Goal: Task Accomplishment & Management: Manage account settings

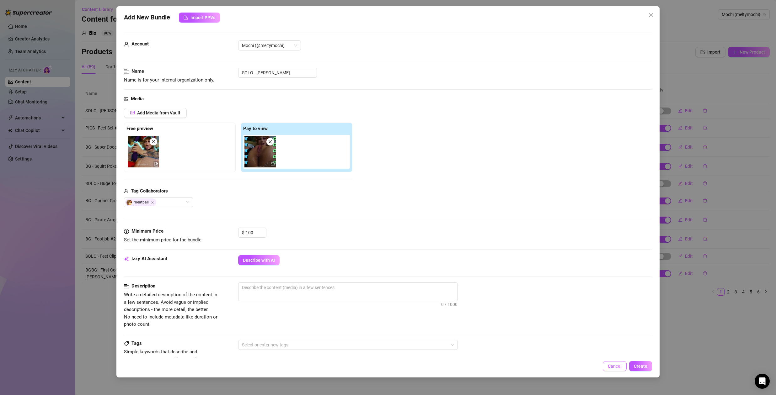
click at [608, 366] on button "Cancel" at bounding box center [615, 366] width 24 height 10
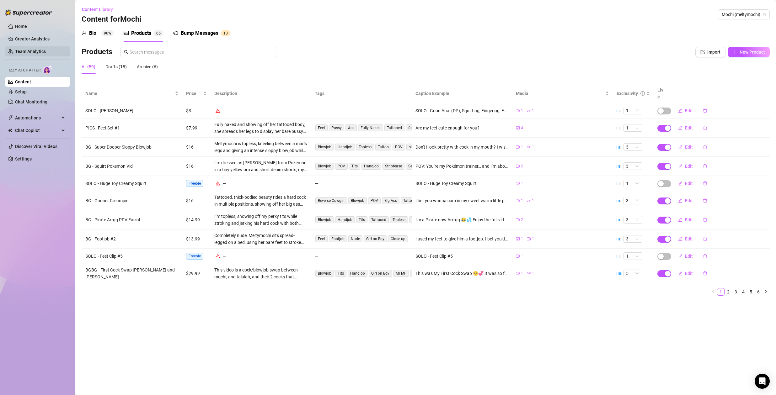
click at [35, 49] on link "Team Analytics" at bounding box center [30, 51] width 31 height 5
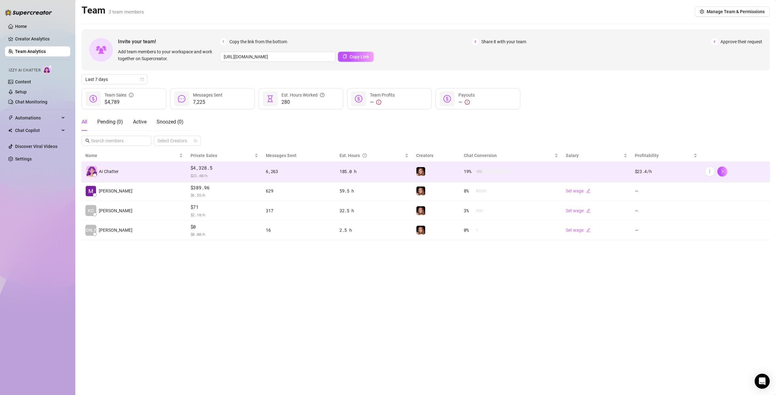
click at [266, 173] on div "6,263" at bounding box center [299, 171] width 66 height 7
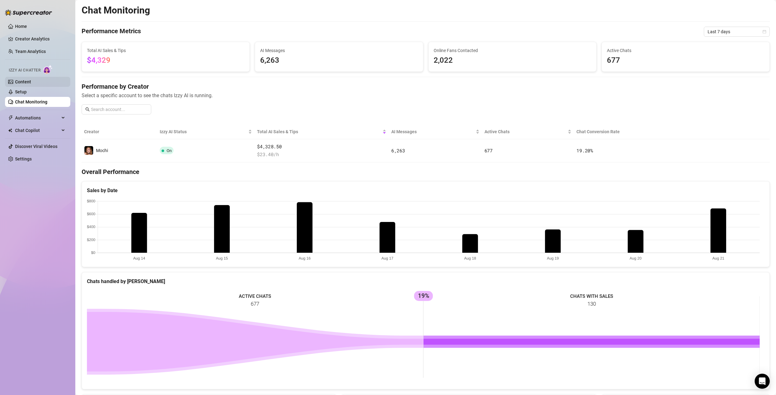
click at [27, 82] on link "Content" at bounding box center [23, 81] width 16 height 5
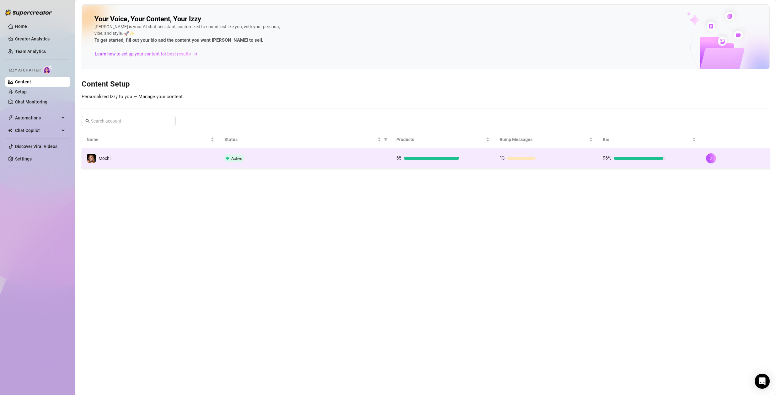
click at [423, 160] on div at bounding box center [431, 158] width 55 height 3
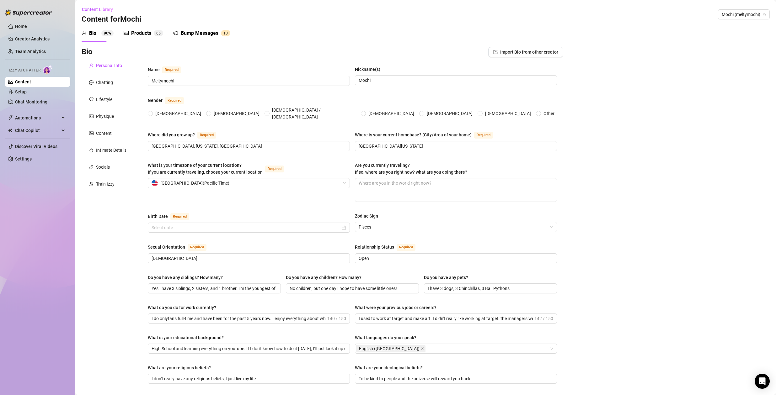
radio input "true"
type input "[DATE]"
click at [143, 34] on div "Products" at bounding box center [141, 33] width 20 height 8
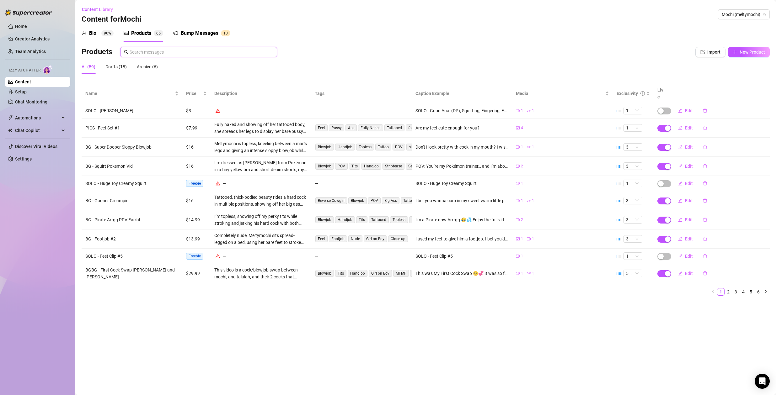
click at [158, 50] on input "text" at bounding box center [202, 52] width 144 height 7
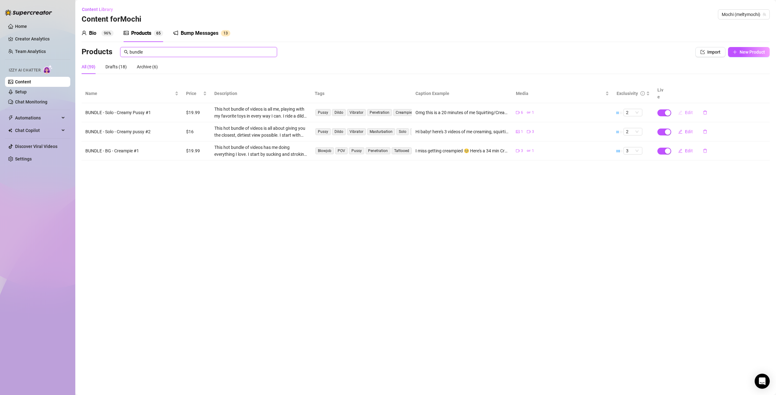
type input "bundle"
click at [689, 110] on span "Edit" at bounding box center [689, 112] width 8 height 5
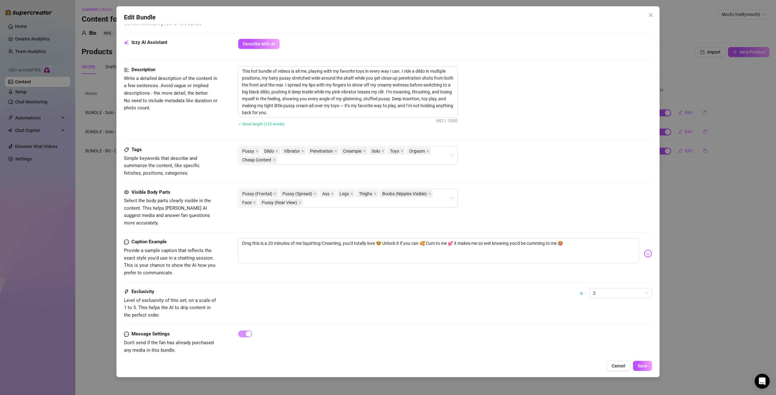
scroll to position [250, 0]
click at [603, 288] on span "2" at bounding box center [620, 292] width 55 height 9
click at [604, 337] on div "5 - Most Exclusive 🔥" at bounding box center [615, 337] width 53 height 7
click at [642, 365] on span "Save" at bounding box center [642, 366] width 10 height 5
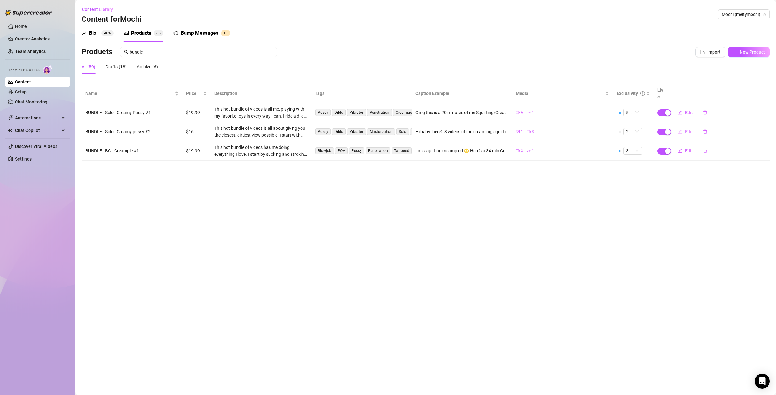
click at [686, 129] on span "Edit" at bounding box center [689, 131] width 8 height 5
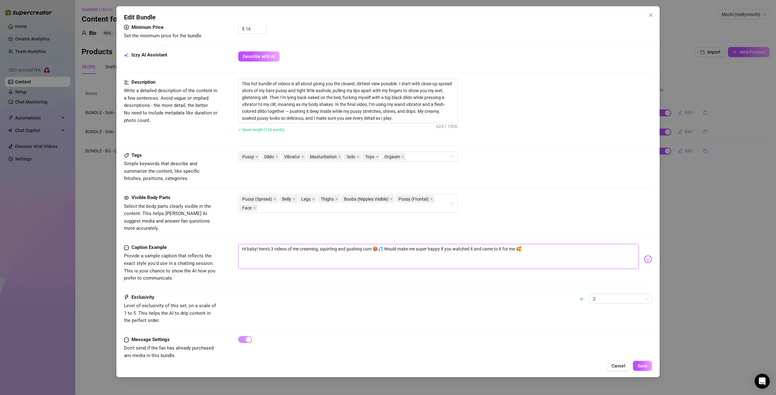
scroll to position [210, 0]
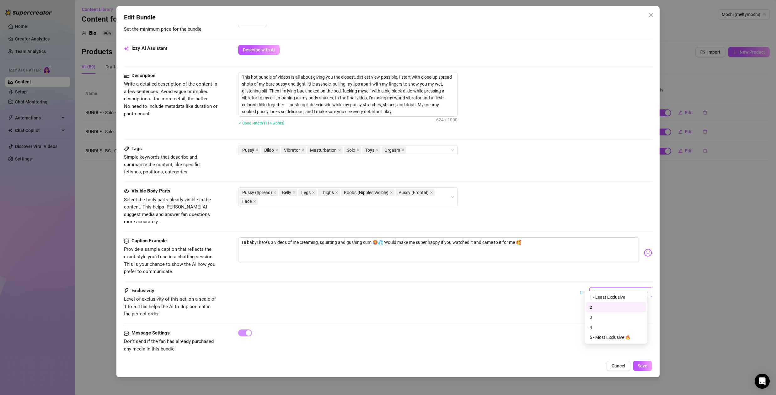
click at [618, 288] on span "2" at bounding box center [620, 292] width 55 height 9
click at [609, 336] on div "5 - Most Exclusive 🔥" at bounding box center [615, 337] width 53 height 7
click at [645, 365] on span "Save" at bounding box center [642, 366] width 10 height 5
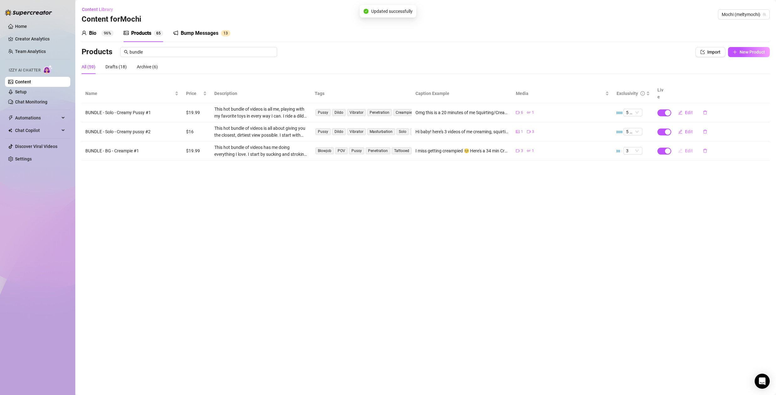
click at [690, 148] on span "Edit" at bounding box center [689, 150] width 8 height 5
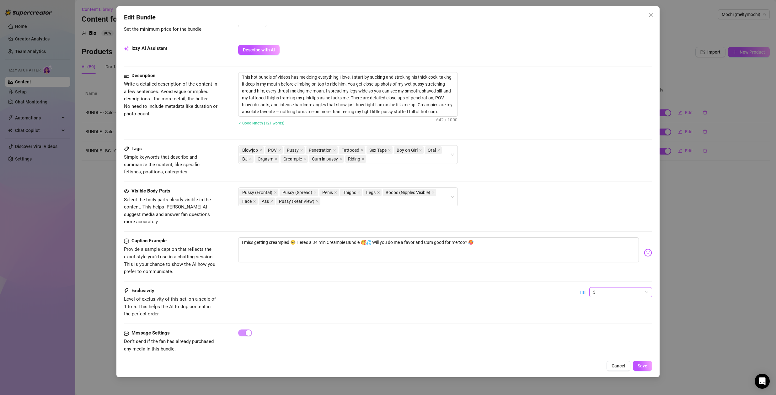
click at [628, 288] on span "3" at bounding box center [620, 292] width 55 height 9
drag, startPoint x: 608, startPoint y: 338, endPoint x: 623, endPoint y: 350, distance: 19.2
click at [608, 338] on div "5 - Most Exclusive 🔥" at bounding box center [615, 337] width 53 height 7
click at [650, 366] on button "Save" at bounding box center [642, 366] width 19 height 10
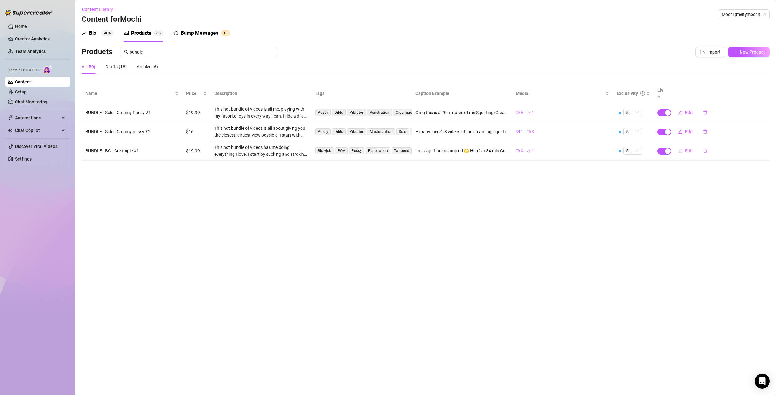
click at [688, 148] on span "Edit" at bounding box center [689, 150] width 8 height 5
type textarea "I miss getting creampied 🥺 Here's a 34 min Creampie Bundle 🥰💦 Will you do me a …"
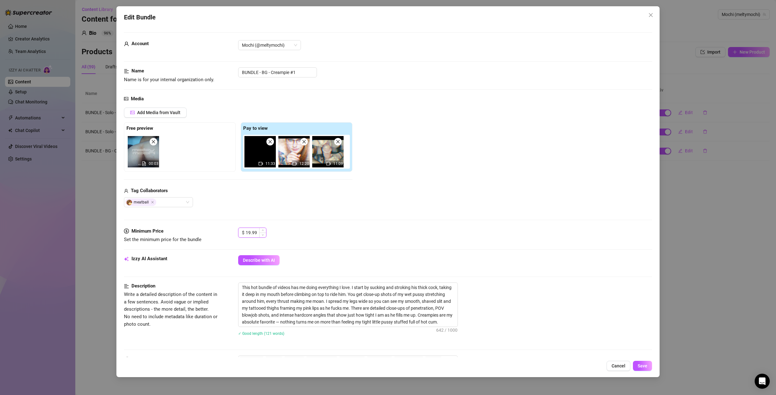
click at [255, 234] on input "19.99" at bounding box center [256, 232] width 20 height 9
type input "4"
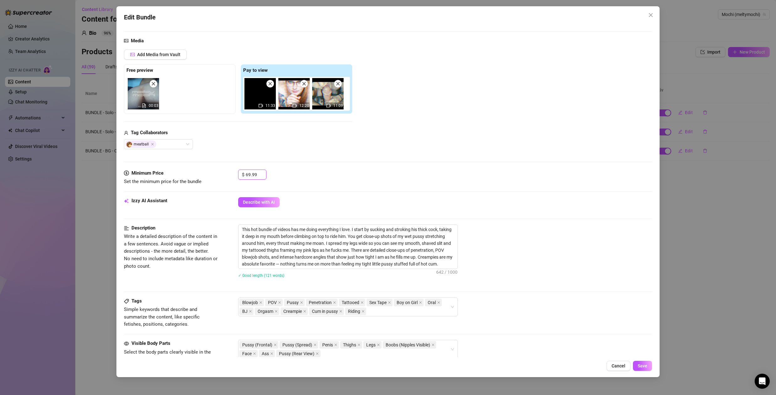
scroll to position [0, 0]
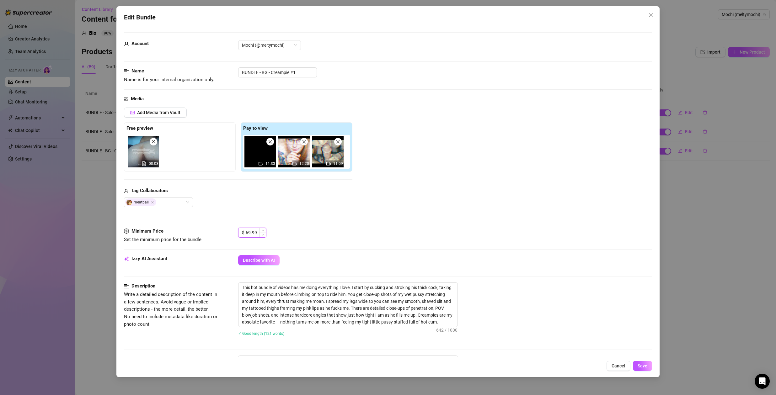
click at [250, 232] on input "69.99" at bounding box center [256, 232] width 20 height 9
type input "69.99"
click at [357, 210] on div "Media Add Media from Vault Free preview 00:03 Pay to view 11:33 12:20 11:09 Tag…" at bounding box center [388, 161] width 528 height 132
click at [647, 368] on button "Save" at bounding box center [642, 366] width 19 height 10
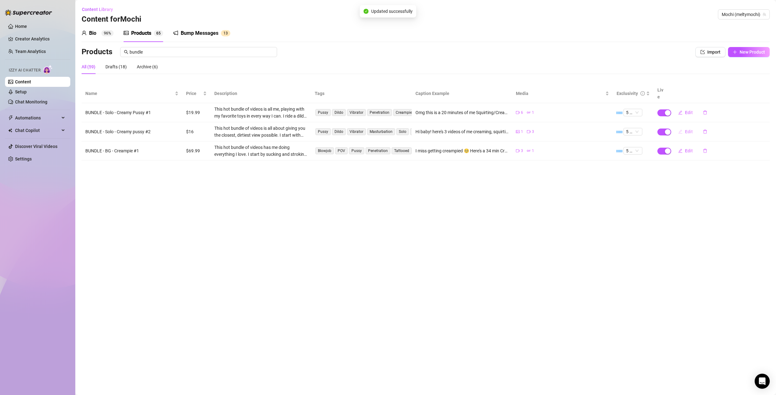
click at [689, 129] on span "Edit" at bounding box center [689, 131] width 8 height 5
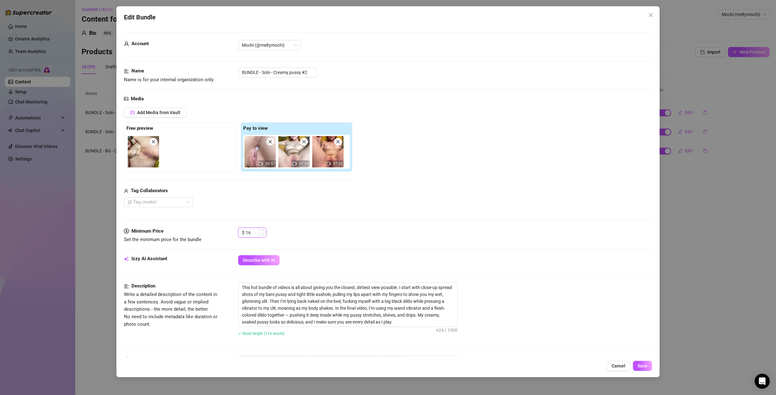
click at [252, 234] on input "16" at bounding box center [256, 232] width 20 height 9
click at [624, 365] on span "Cancel" at bounding box center [618, 366] width 14 height 5
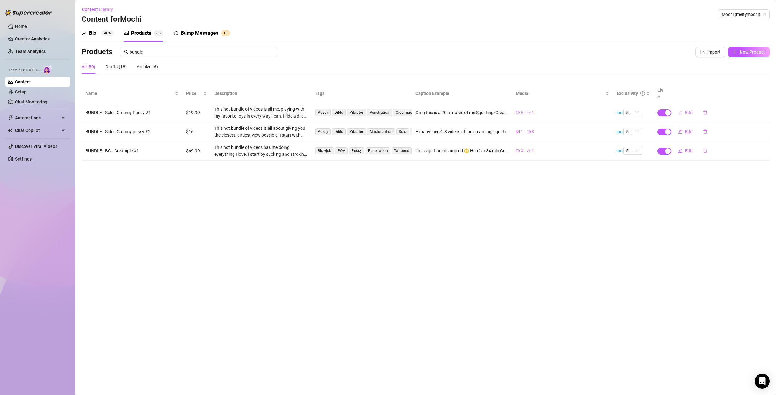
click at [690, 110] on span "Edit" at bounding box center [689, 112] width 8 height 5
type textarea "Omg this is a 20 minutes of me Squirting/Creaming, you'd totally love 🤓 Unlock …"
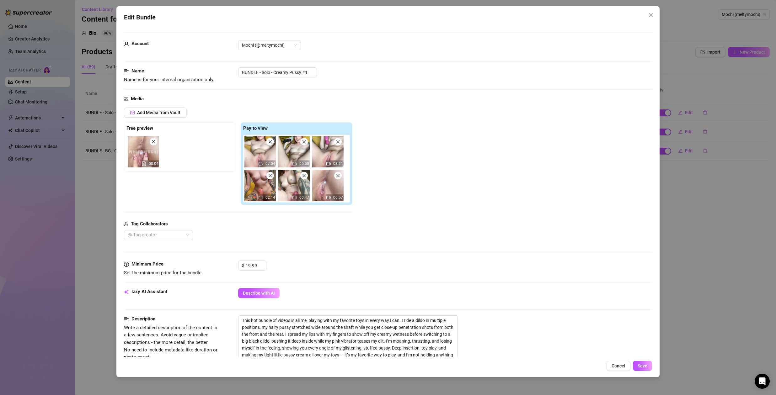
click at [622, 367] on span "Cancel" at bounding box center [618, 366] width 14 height 5
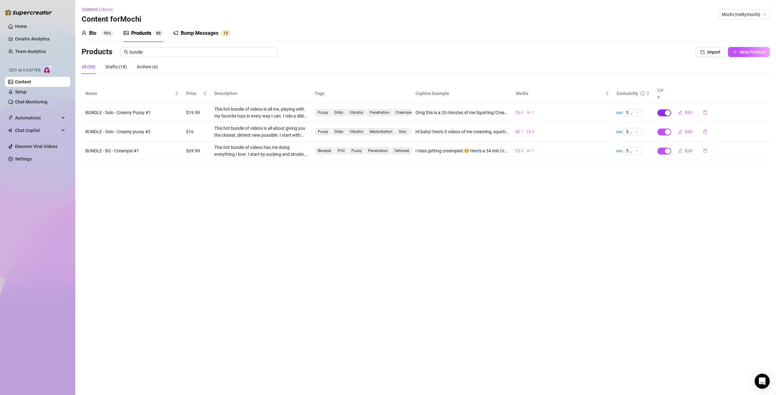
click at [668, 110] on div "button" at bounding box center [668, 113] width 6 height 6
click at [713, 91] on span "OK" at bounding box center [714, 90] width 6 height 5
drag, startPoint x: 665, startPoint y: 123, endPoint x: 669, endPoint y: 123, distance: 4.1
click at [665, 129] on div "button" at bounding box center [668, 132] width 6 height 6
click at [713, 111] on span "OK" at bounding box center [714, 110] width 6 height 5
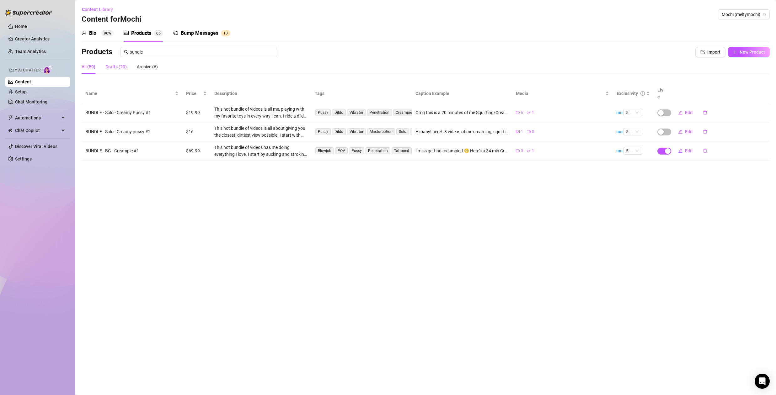
click at [114, 65] on div "Drafts (20)" at bounding box center [115, 66] width 21 height 7
click at [174, 50] on input "bundle" at bounding box center [202, 52] width 144 height 7
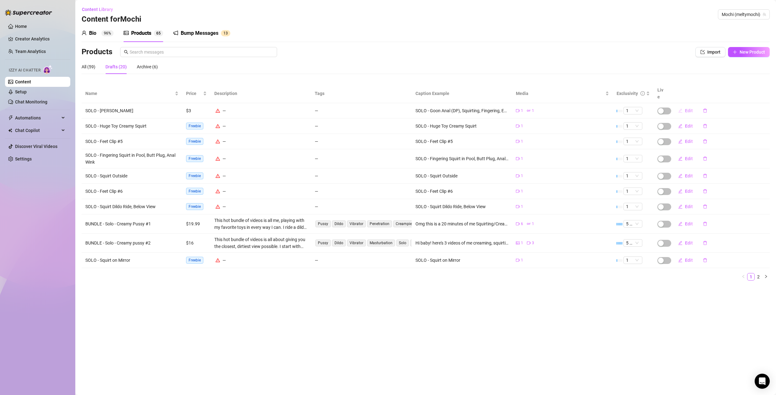
click at [686, 108] on span "Edit" at bounding box center [689, 110] width 8 height 5
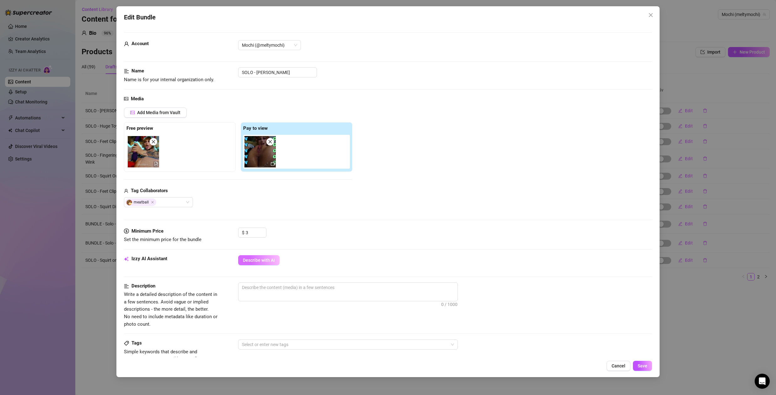
click at [253, 258] on span "Describe with AI" at bounding box center [259, 260] width 32 height 5
click at [270, 263] on span "Describe with AI" at bounding box center [259, 260] width 32 height 5
click at [618, 367] on span "Cancel" at bounding box center [618, 366] width 14 height 5
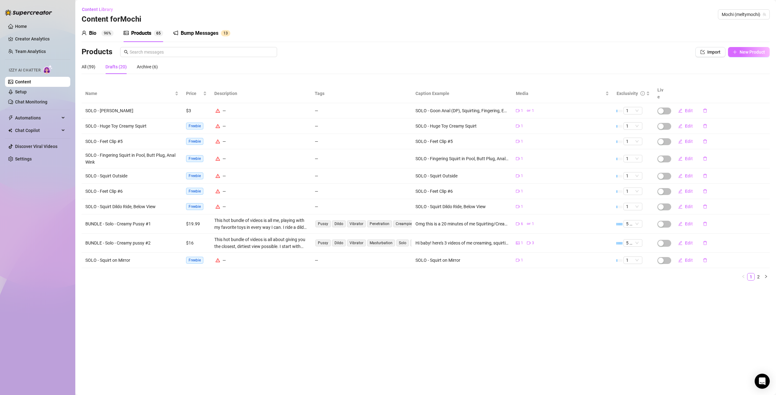
click at [743, 51] on span "New Product" at bounding box center [751, 52] width 25 height 5
type textarea "Type your message here..."
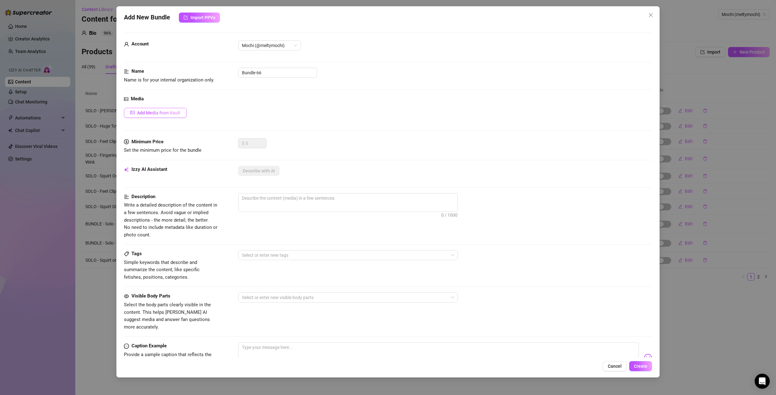
click at [177, 115] on span "Add Media from Vault" at bounding box center [158, 112] width 43 height 5
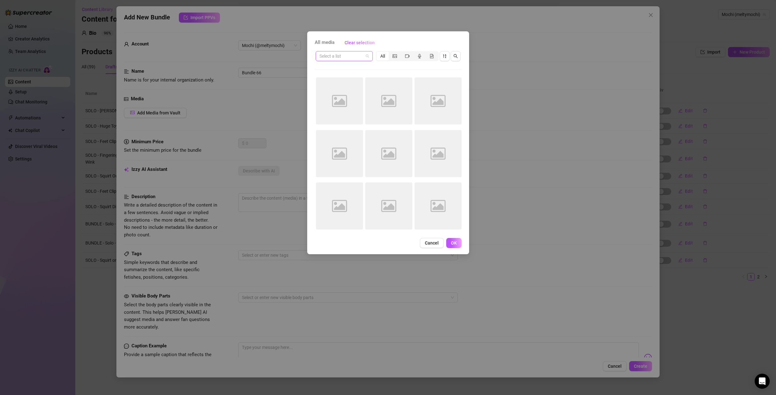
click at [348, 59] on input "search" at bounding box center [341, 55] width 44 height 9
drag, startPoint x: 346, startPoint y: 57, endPoint x: 382, endPoint y: 57, distance: 36.4
click at [346, 57] on input "search" at bounding box center [341, 55] width 44 height 9
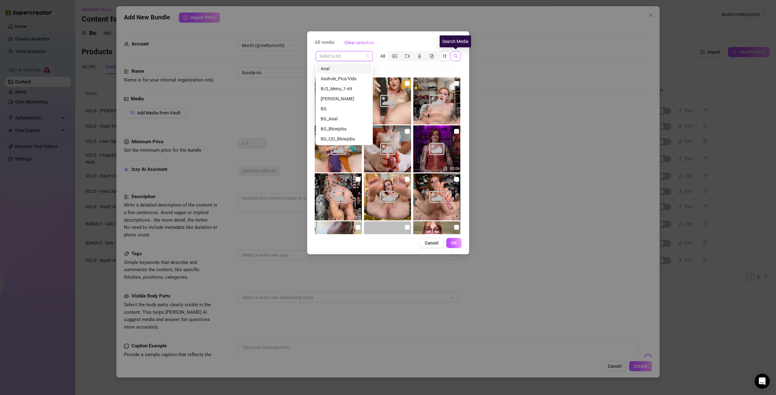
click at [456, 55] on icon "search" at bounding box center [455, 56] width 4 height 4
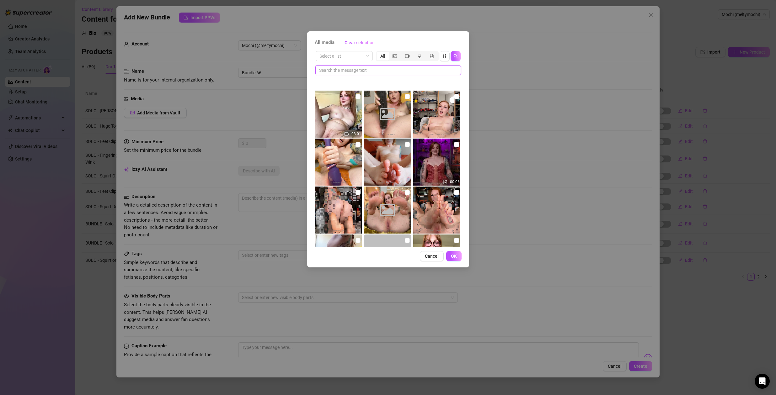
click at [405, 70] on input "text" at bounding box center [385, 70] width 133 height 7
type input "goon"
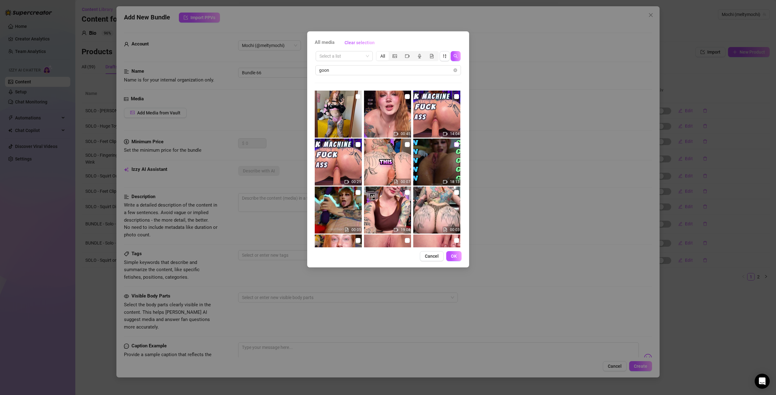
click at [454, 143] on input "checkbox" at bounding box center [456, 144] width 5 height 5
checkbox input "true"
click at [357, 193] on input "checkbox" at bounding box center [357, 192] width 5 height 5
checkbox input "true"
click at [457, 257] on button "OK" at bounding box center [453, 256] width 15 height 10
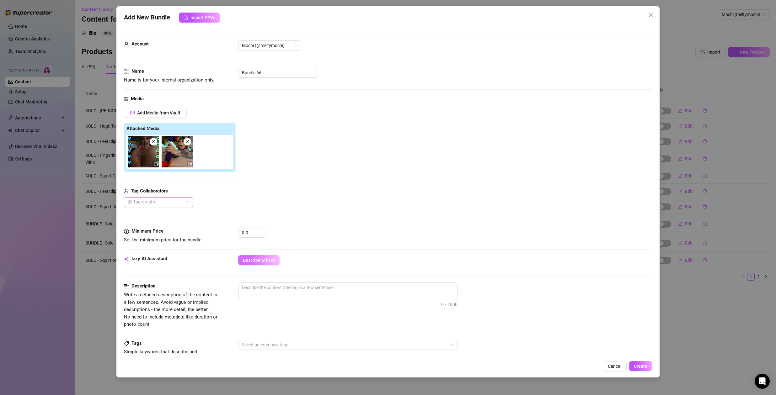
click at [268, 258] on span "Describe with AI" at bounding box center [259, 260] width 32 height 5
click at [187, 143] on icon "close" at bounding box center [187, 142] width 4 height 4
type textarea "Meltymochi"
type textarea "Meltymochi is"
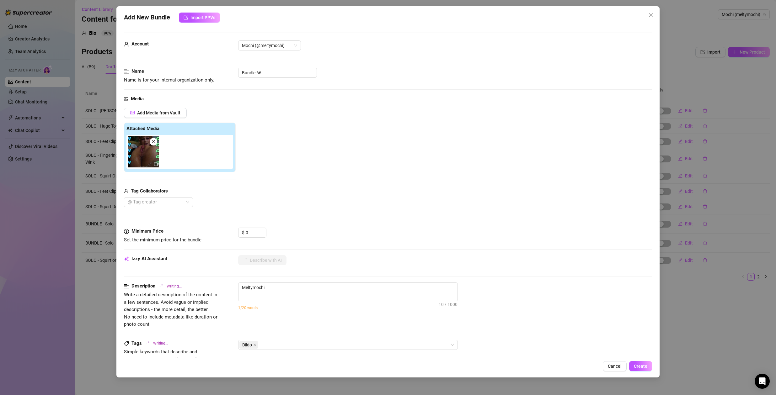
type textarea "Meltymochi is"
type textarea "Meltymochi is lying"
type textarea "Meltymochi is lying back"
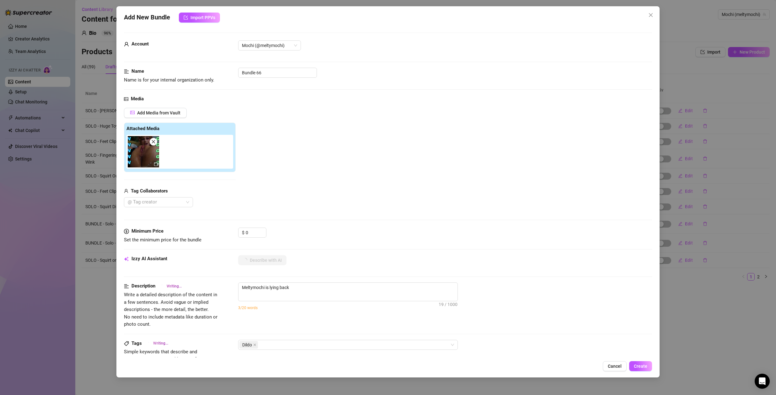
type textarea "Meltymochi is lying back with"
type textarea "Meltymochi is lying back with her"
type textarea "Meltymochi is lying back with her legs"
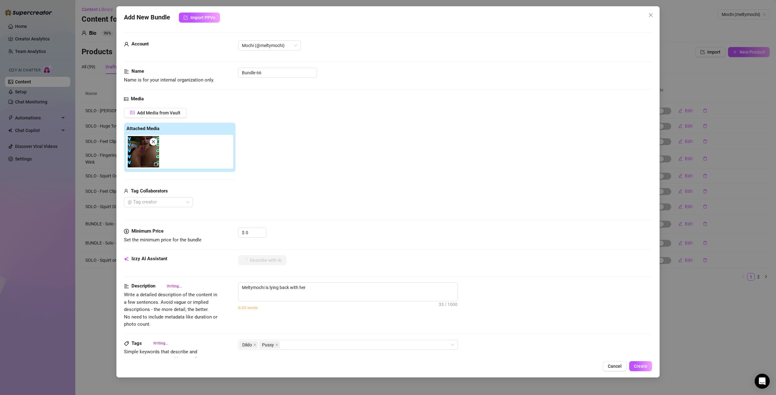
type textarea "Meltymochi is lying back with her legs"
type textarea "Meltymochi is lying back with her legs spread,"
type textarea "Meltymochi is lying back with her legs spread, holding"
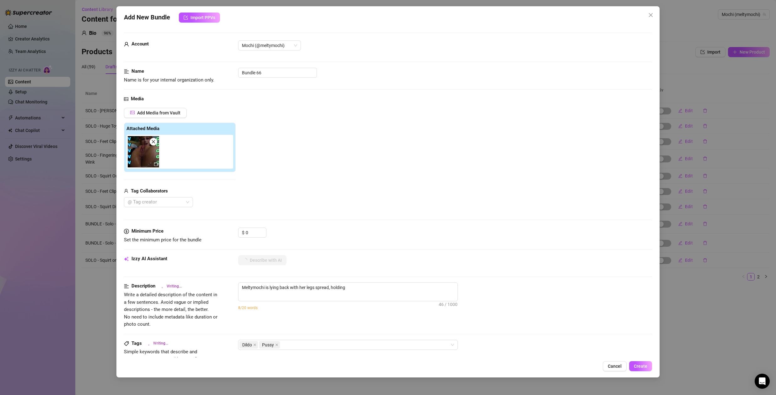
type textarea "Meltymochi is lying back with her legs spread, holding a"
type textarea "Meltymochi is lying back with her legs spread, holding a large"
type textarea "Meltymochi is lying back with her legs spread, holding a large purple"
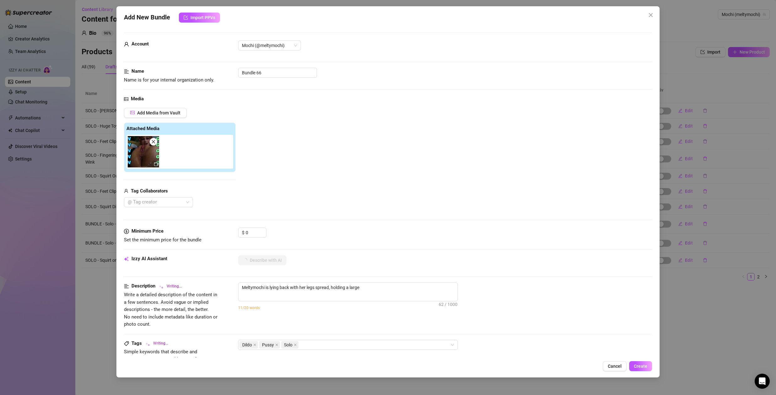
type textarea "Meltymochi is lying back with her legs spread, holding a large purple"
type textarea "Meltymochi is lying back with her legs spread, holding a large purple dildo"
type textarea "Meltymochi is lying back with her legs spread, holding a large purple dildo clo…"
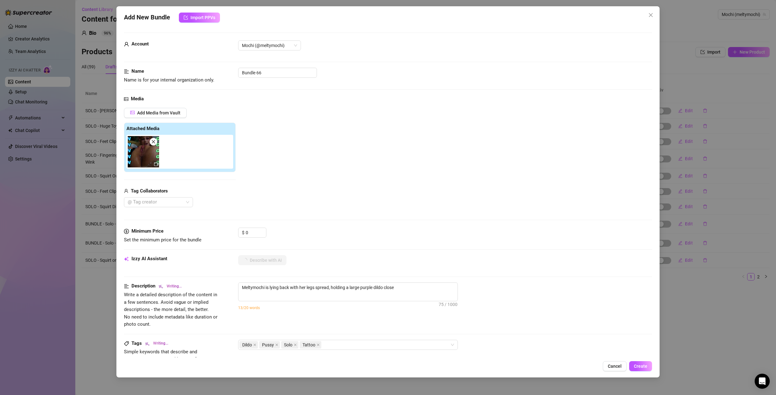
type textarea "Meltymochi is lying back with her legs spread, holding a large purple dildo clo…"
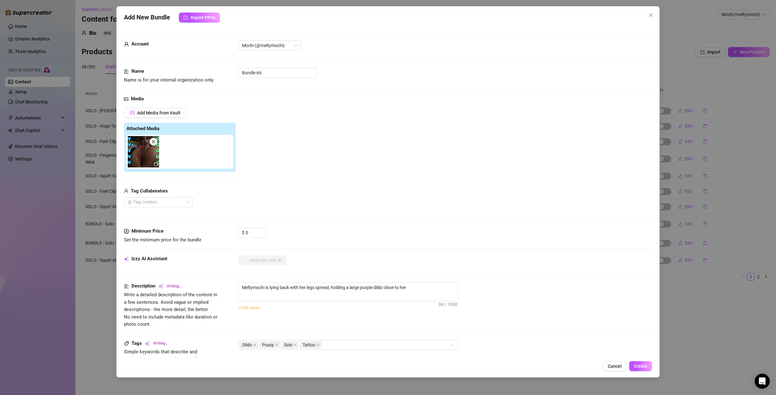
type textarea "Meltymochi is lying back with her legs spread, holding a large purple dildo clo…"
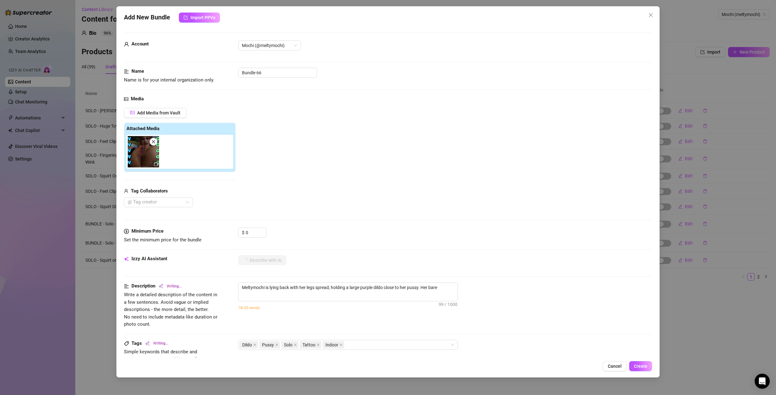
type textarea "Meltymochi is lying back with her legs spread, holding a large purple dildo clo…"
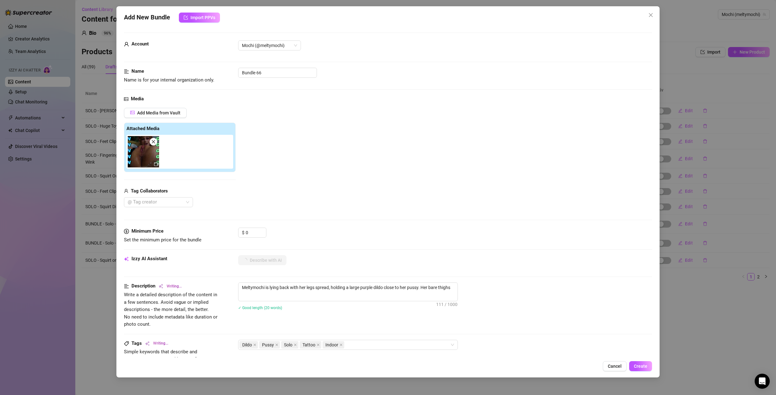
type textarea "Meltymochi is lying back with her legs spread, holding a large purple dildo clo…"
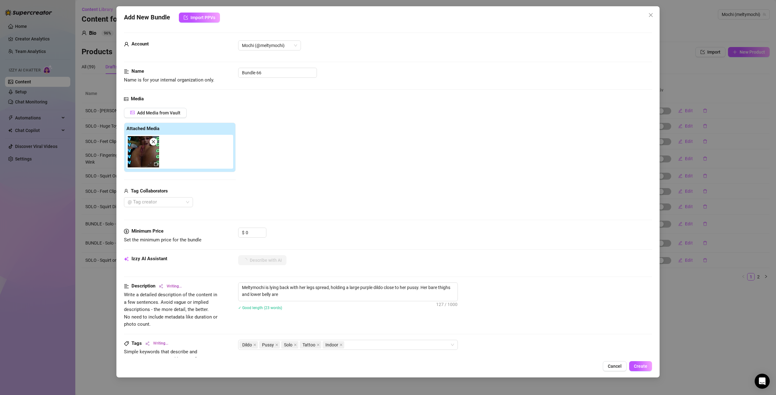
type textarea "Meltymochi is lying back with her legs spread, holding a large purple dildo clo…"
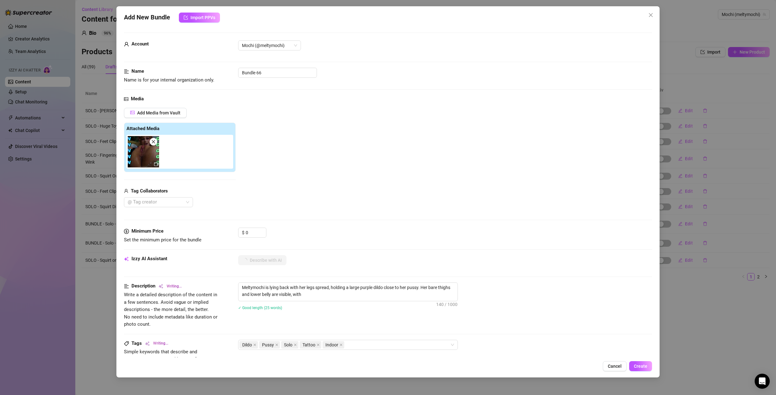
type textarea "Meltymochi is lying back with her legs spread, holding a large purple dildo clo…"
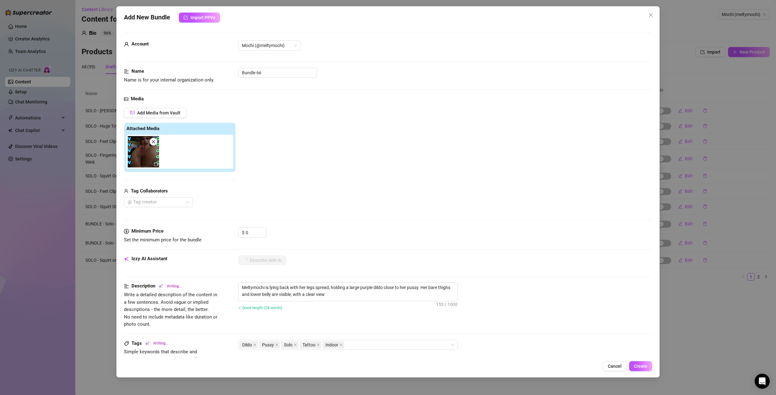
type textarea "Meltymochi is lying back with her legs spread, holding a large purple dildo clo…"
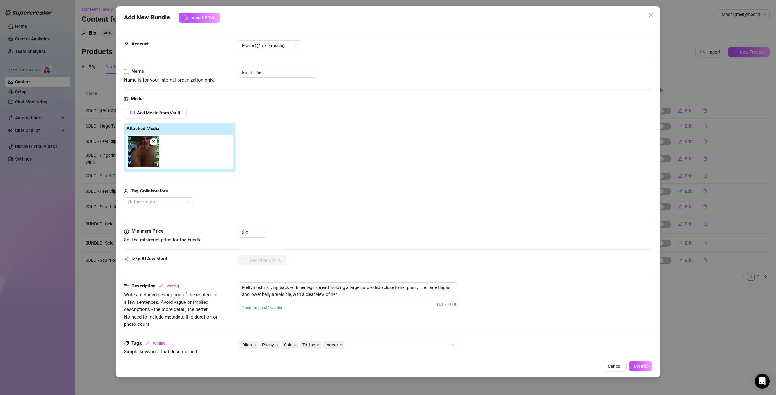
type textarea "Meltymochi is lying back with her legs spread, holding a large purple dildo clo…"
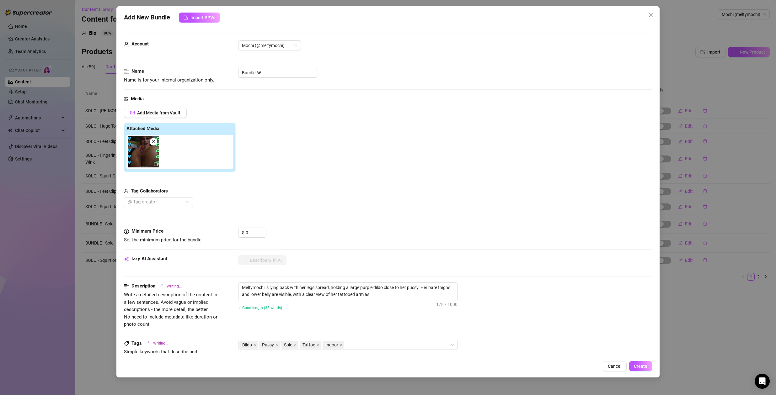
type textarea "Meltymochi is lying back with her legs spread, holding a large purple dildo clo…"
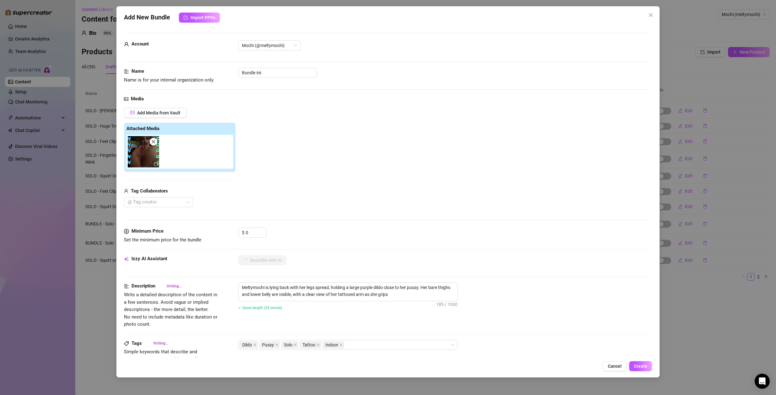
type textarea "Meltymochi is lying back with her legs spread, holding a large purple dildo clo…"
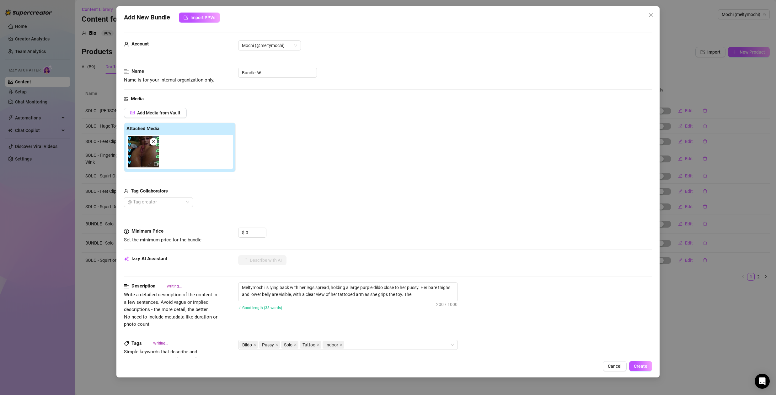
type textarea "Meltymochi is lying back with her legs spread, holding a large purple dildo clo…"
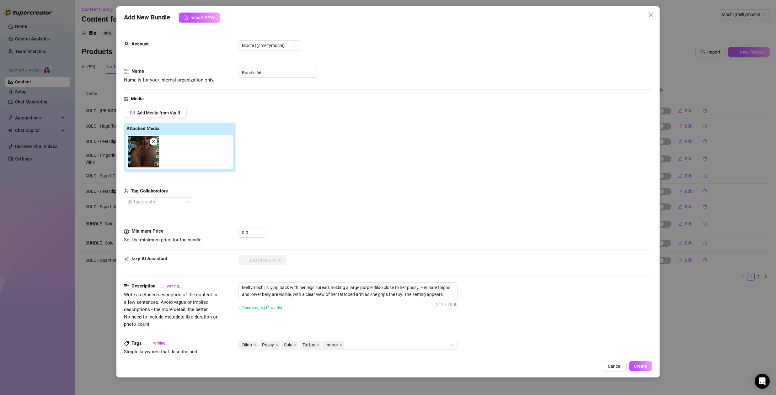
type textarea "Meltymochi is lying back with her legs spread, holding a large purple dildo clo…"
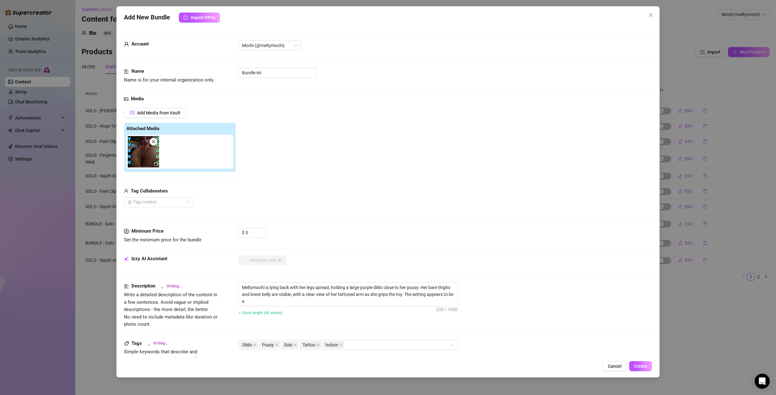
type textarea "Meltymochi is lying back with her legs spread, holding a large purple dildo clo…"
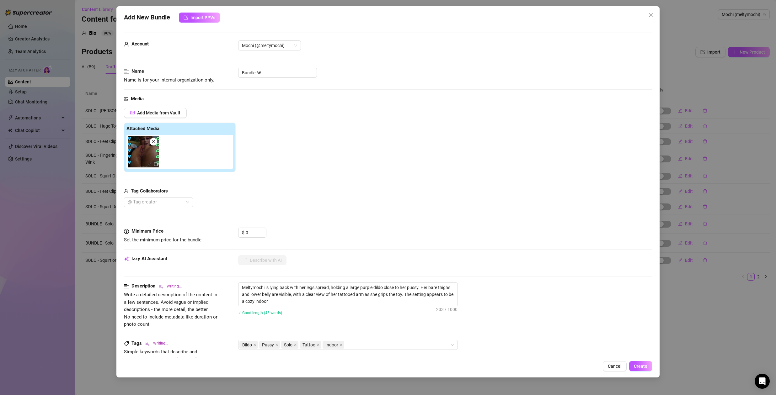
type textarea "Meltymochi is lying back with her legs spread, holding a large purple dildo clo…"
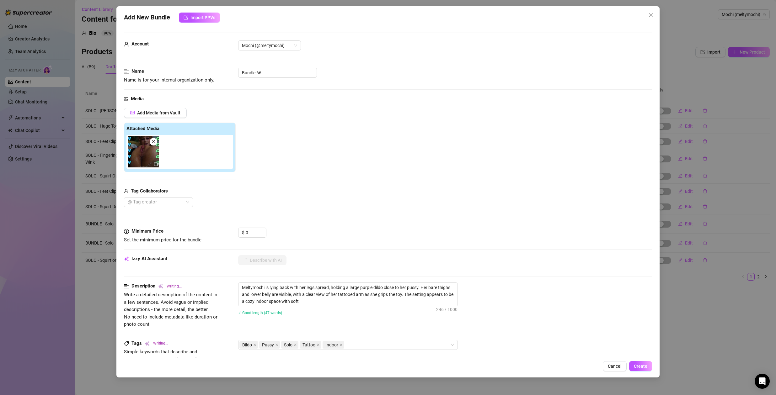
type textarea "Meltymochi is lying back with her legs spread, holding a large purple dildo clo…"
click at [650, 15] on icon "close" at bounding box center [651, 15] width 4 height 4
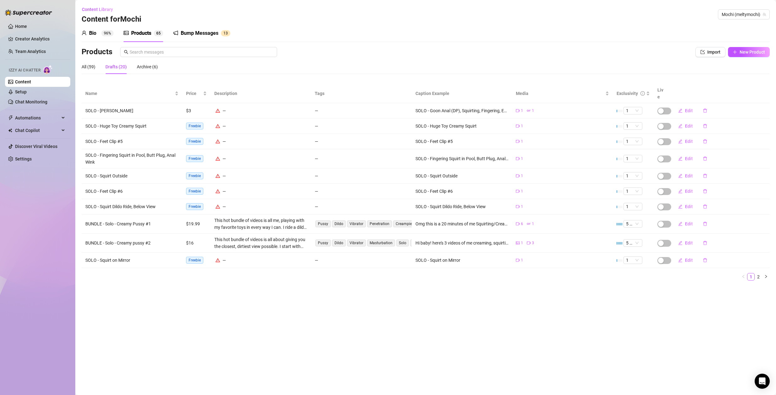
click at [112, 120] on td "SOLO - Huge Toy Creamy Squirt" at bounding box center [132, 126] width 101 height 15
click at [437, 123] on div "SOLO - Huge Toy Creamy Squirt" at bounding box center [445, 126] width 61 height 7
click at [759, 273] on link "2" at bounding box center [758, 276] width 7 height 7
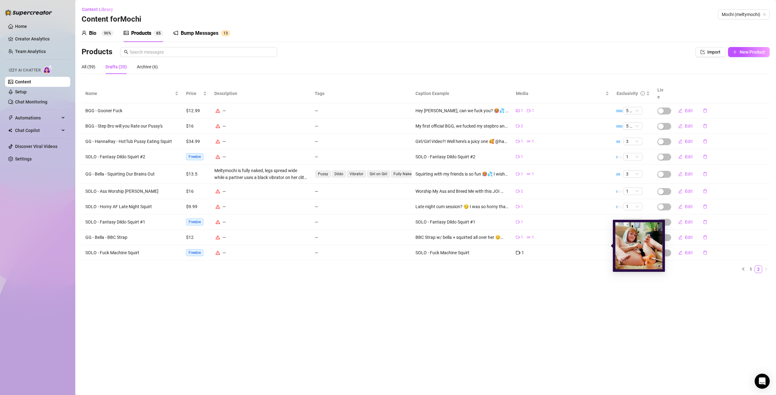
click at [517, 251] on icon "video-camera" at bounding box center [518, 253] width 4 height 4
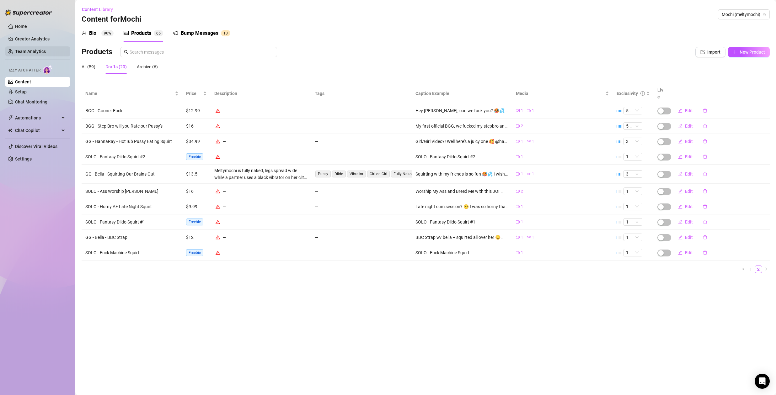
click at [33, 54] on link "Team Analytics" at bounding box center [30, 51] width 31 height 5
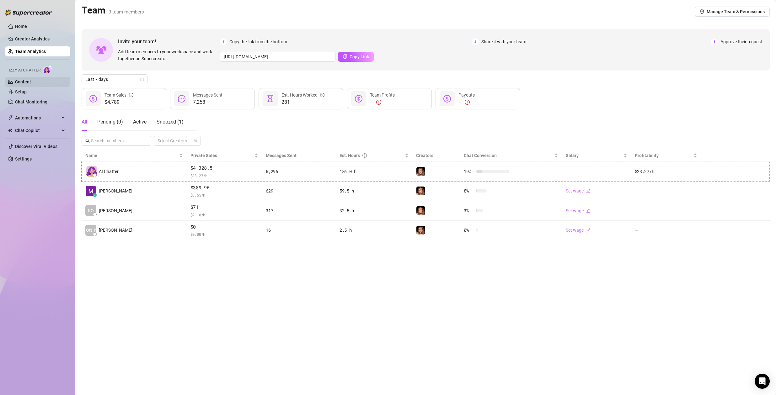
click at [28, 83] on link "Content" at bounding box center [23, 81] width 16 height 5
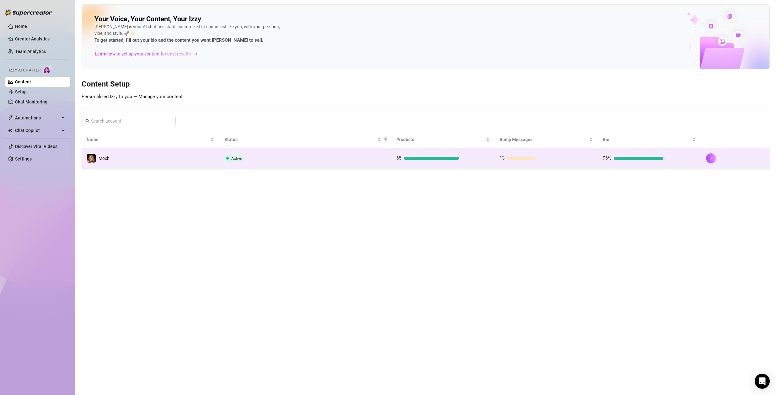
click at [250, 155] on div "Active" at bounding box center [305, 159] width 162 height 8
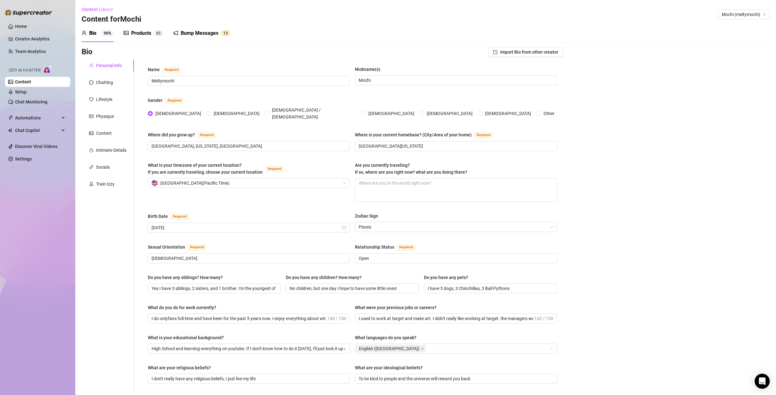
click at [147, 31] on div "Products" at bounding box center [141, 33] width 20 height 8
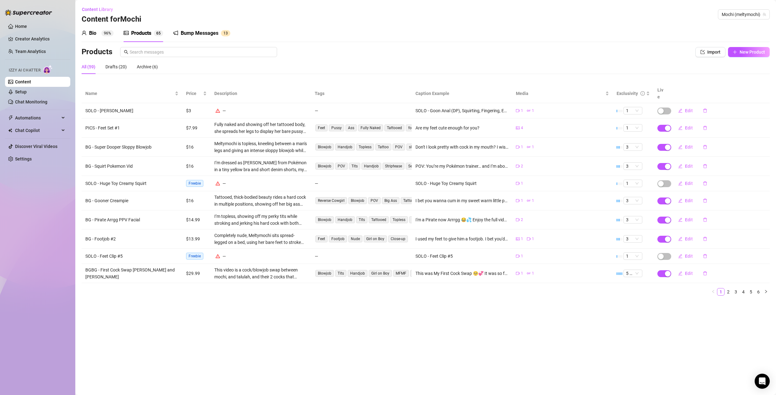
click at [97, 32] on div "Bio 96%" at bounding box center [98, 33] width 32 height 8
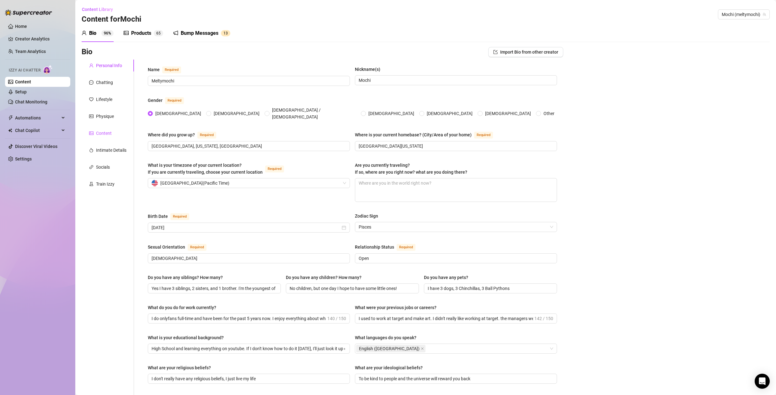
click at [97, 130] on div "Content" at bounding box center [104, 133] width 16 height 7
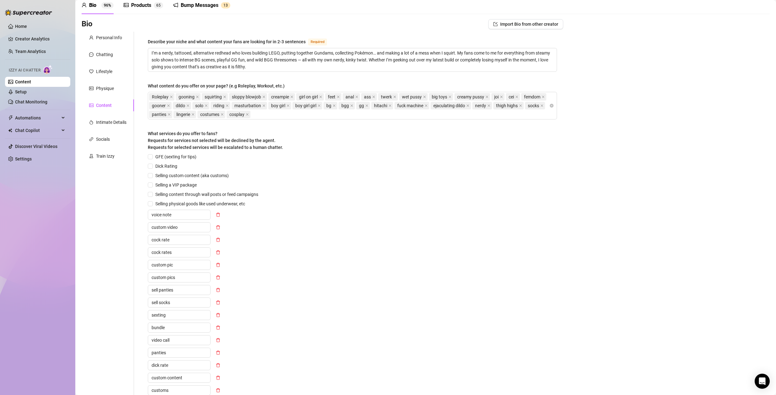
scroll to position [55, 0]
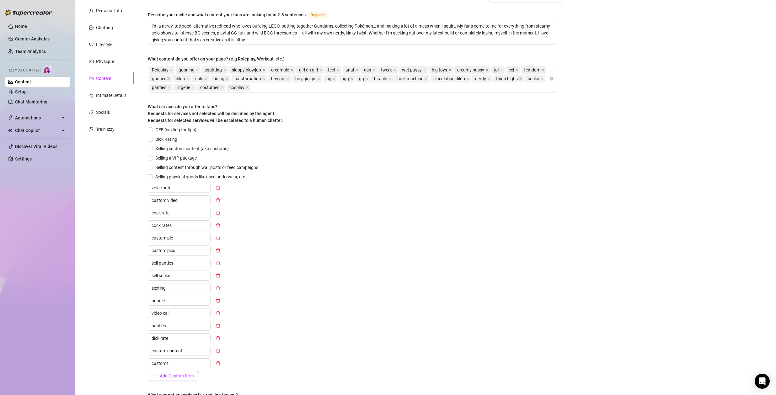
click at [175, 378] on button "Add Custom Item" at bounding box center [173, 376] width 51 height 10
click at [175, 378] on input "text" at bounding box center [179, 376] width 63 height 10
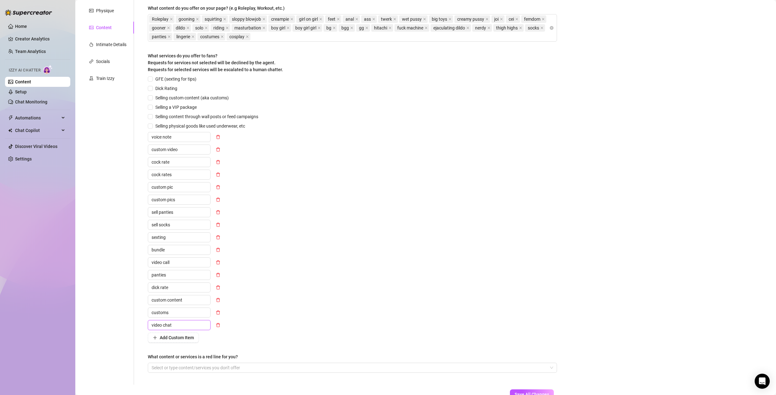
scroll to position [119, 0]
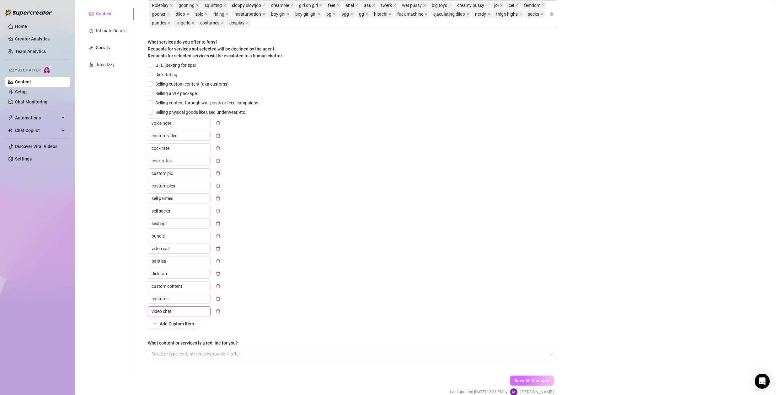
type input "video chat"
click at [520, 379] on span "Save All Changes" at bounding box center [531, 380] width 35 height 5
click at [525, 378] on span "Save All Changes" at bounding box center [531, 380] width 35 height 5
